Goal: Information Seeking & Learning: Learn about a topic

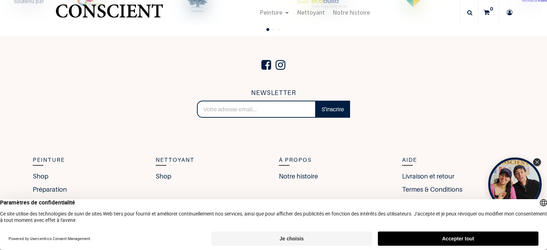
scroll to position [1560, 0]
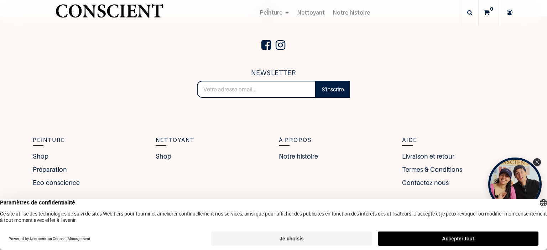
click at [308, 235] on button "Je choisis" at bounding box center [291, 239] width 161 height 14
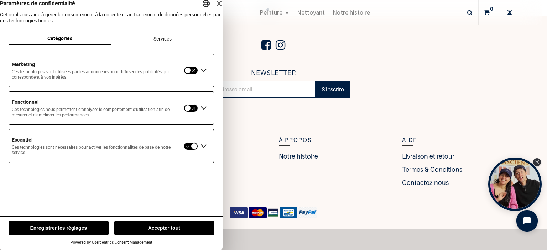
click at [55, 225] on button "Enregistrer les réglages" at bounding box center [59, 228] width 100 height 14
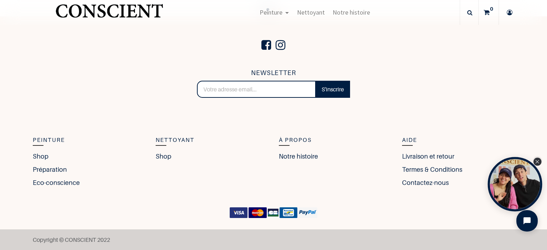
click at [537, 159] on div "Close Tolstoy widget" at bounding box center [538, 162] width 8 height 8
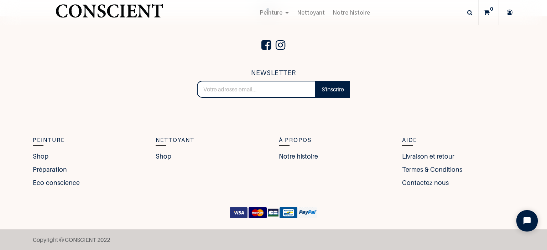
scroll to position [0, 0]
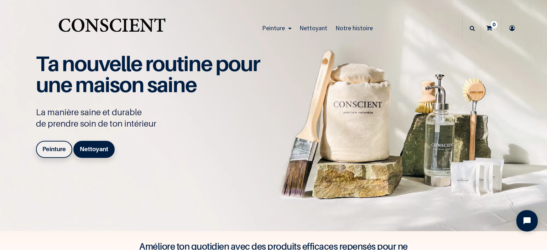
click at [365, 27] on span "Notre histoire" at bounding box center [354, 28] width 37 height 8
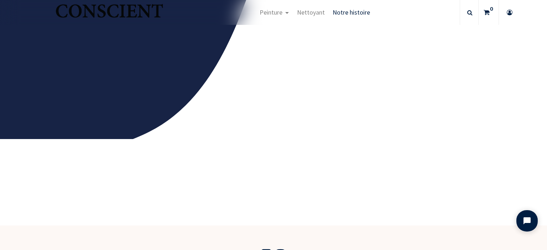
scroll to position [1315, 0]
